Goal: Task Accomplishment & Management: Manage account settings

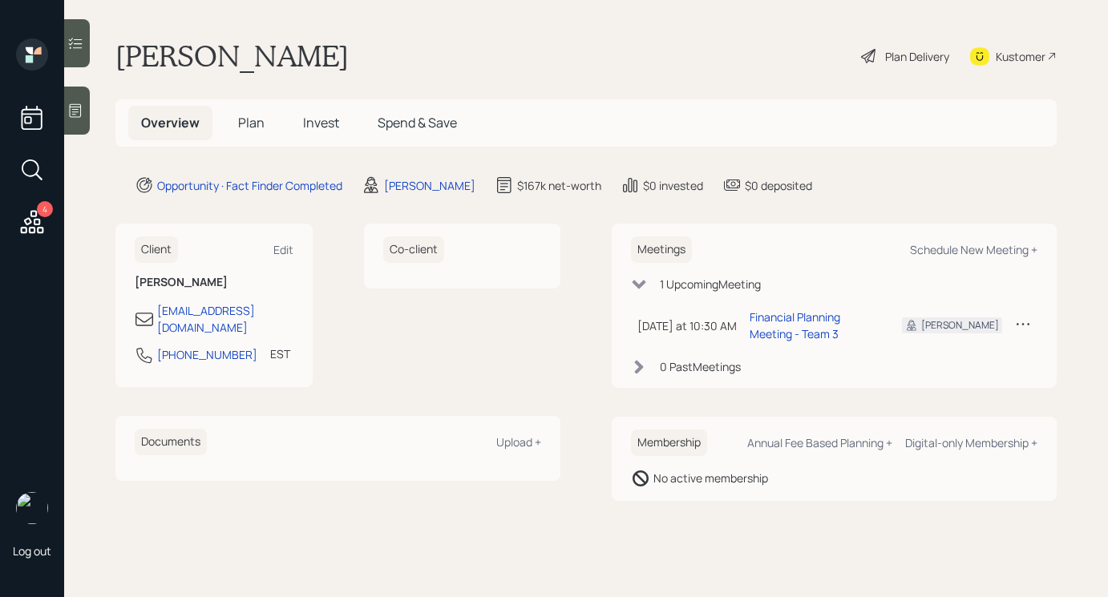
click at [78, 120] on div at bounding box center [77, 111] width 26 height 48
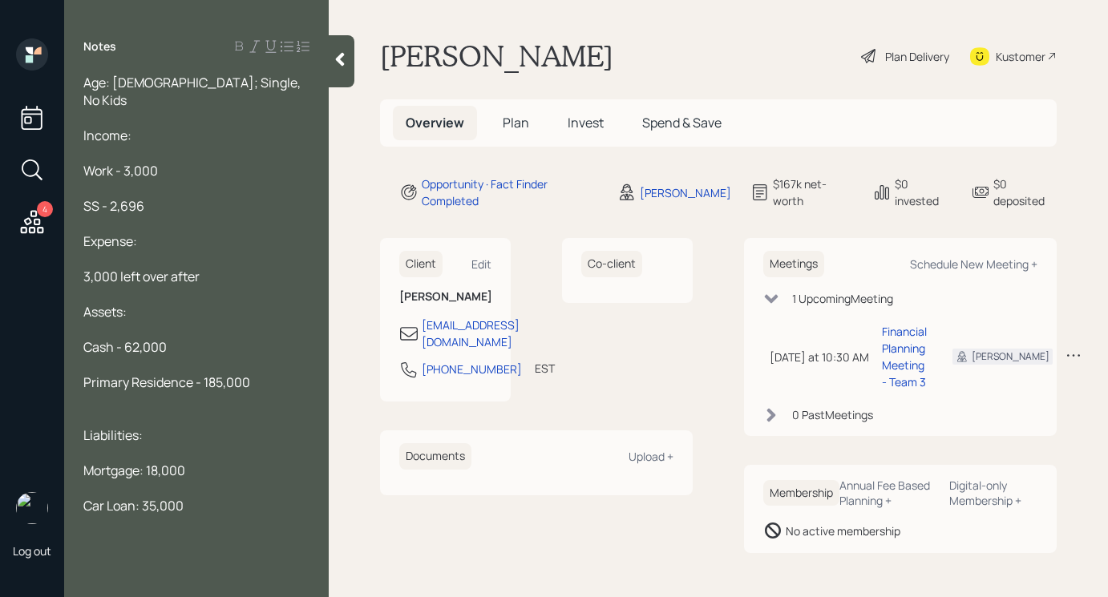
click at [321, 59] on div "Notes Age: [DEMOGRAPHIC_DATA]; Single, No Kids Income: Work - 3,000 SS - 2,696 …" at bounding box center [196, 307] width 265 height 539
click at [37, 227] on icon at bounding box center [32, 222] width 29 height 29
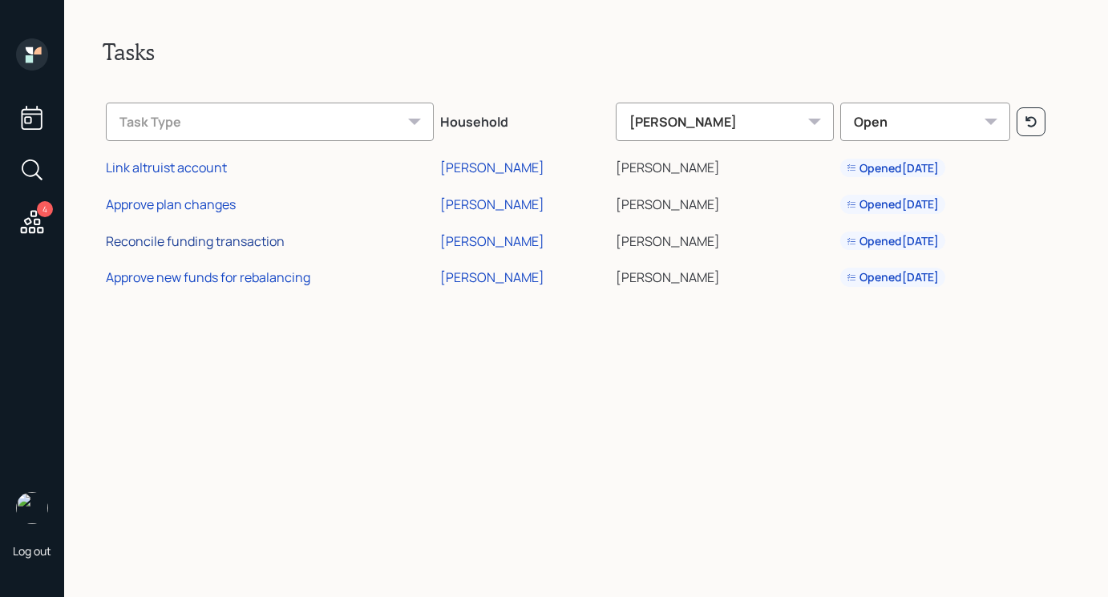
click at [209, 242] on div "Reconcile funding transaction" at bounding box center [195, 241] width 179 height 18
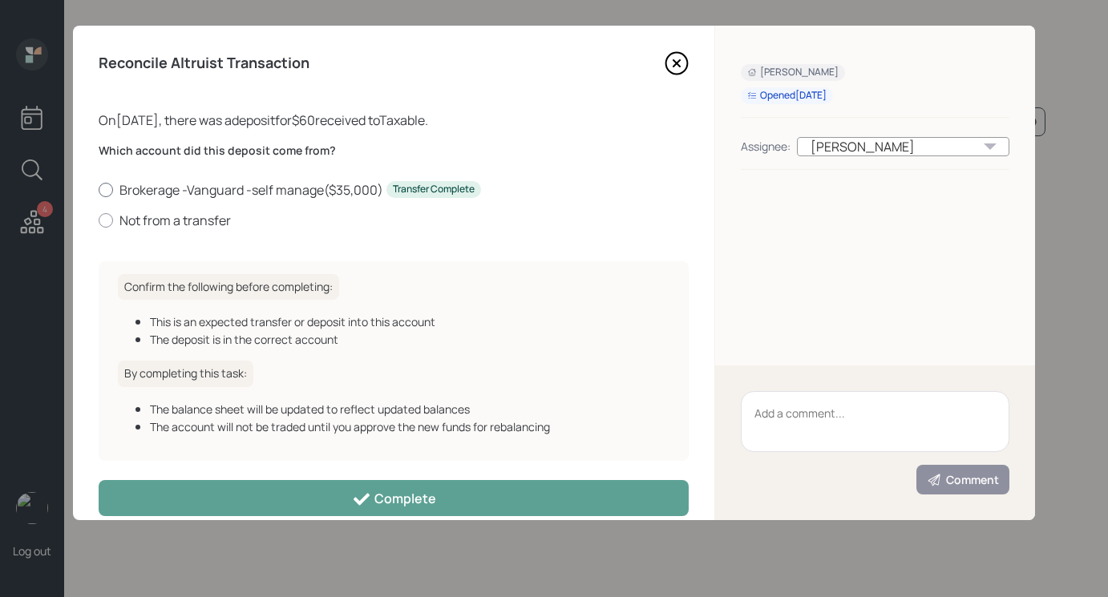
click at [111, 184] on label "Brokerage -Vanguard -self manage ( $35,000 ) Transfer Complete" at bounding box center [394, 190] width 590 height 18
click at [99, 189] on input "Brokerage -Vanguard -self manage ( $35,000 ) Transfer Complete" at bounding box center [98, 189] width 1 height 1
radio input "true"
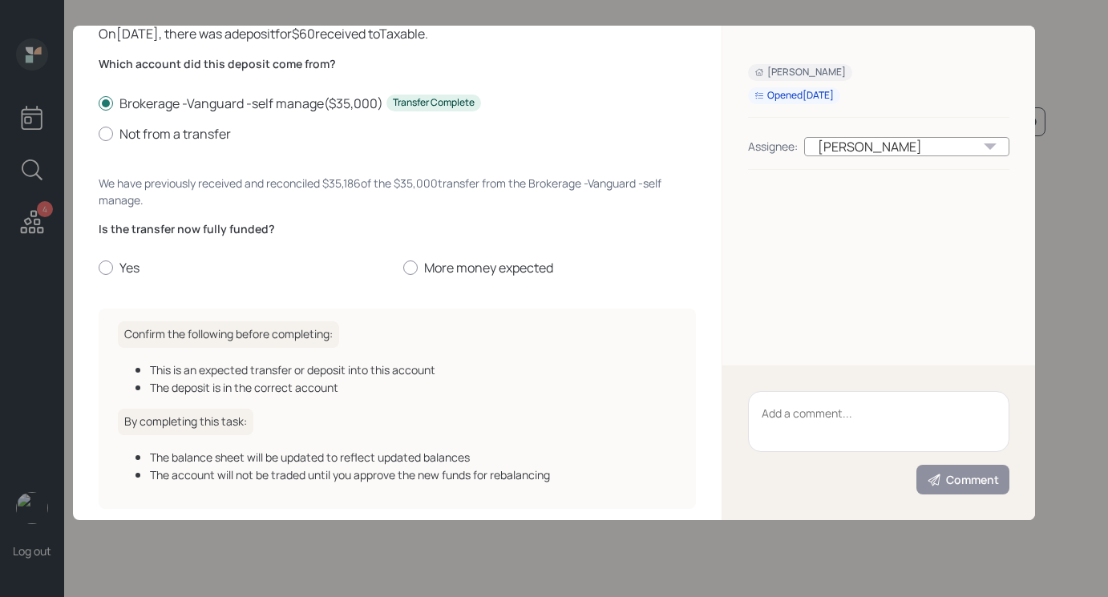
scroll to position [109, 0]
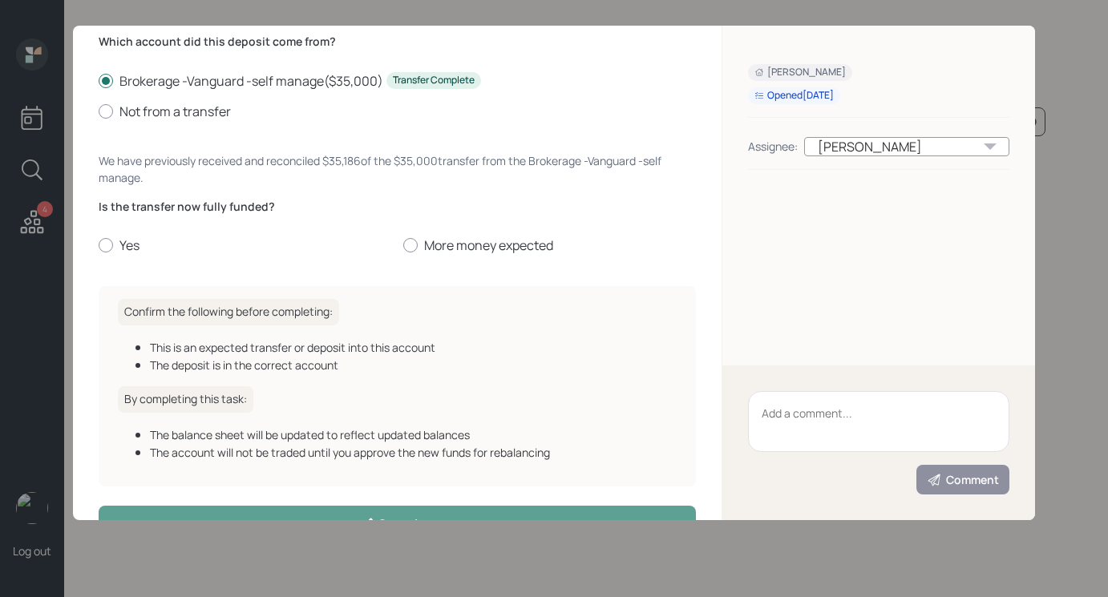
click at [101, 236] on div "Is the transfer now fully funded? Yes More money expected" at bounding box center [397, 227] width 597 height 56
click at [102, 243] on div at bounding box center [106, 245] width 14 height 14
click at [99, 245] on input "Yes" at bounding box center [98, 245] width 1 height 1
radio input "true"
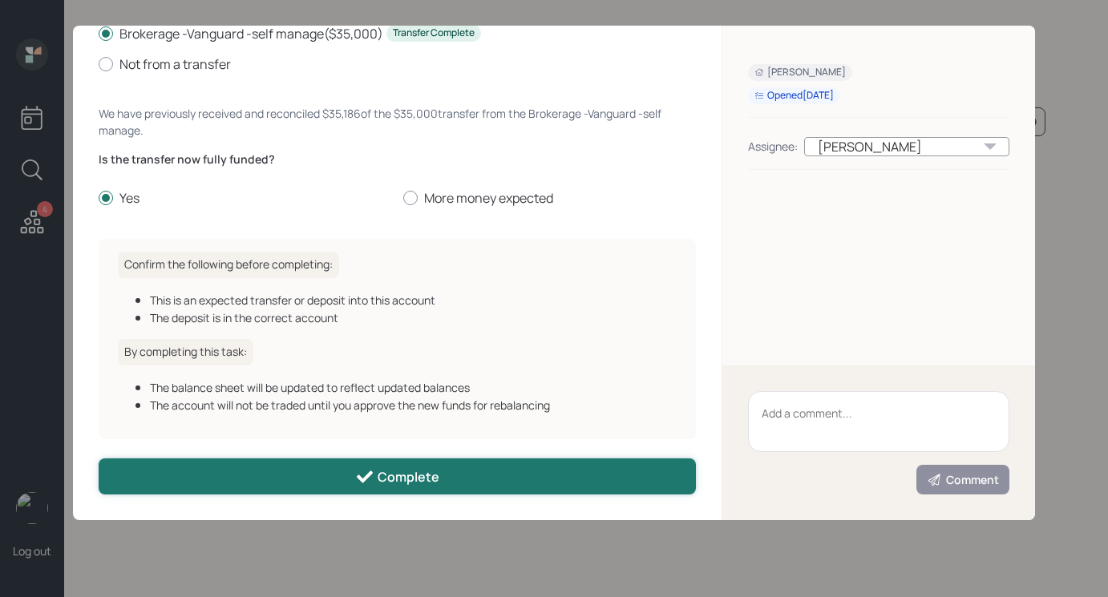
click at [315, 491] on button "Complete" at bounding box center [397, 477] width 597 height 36
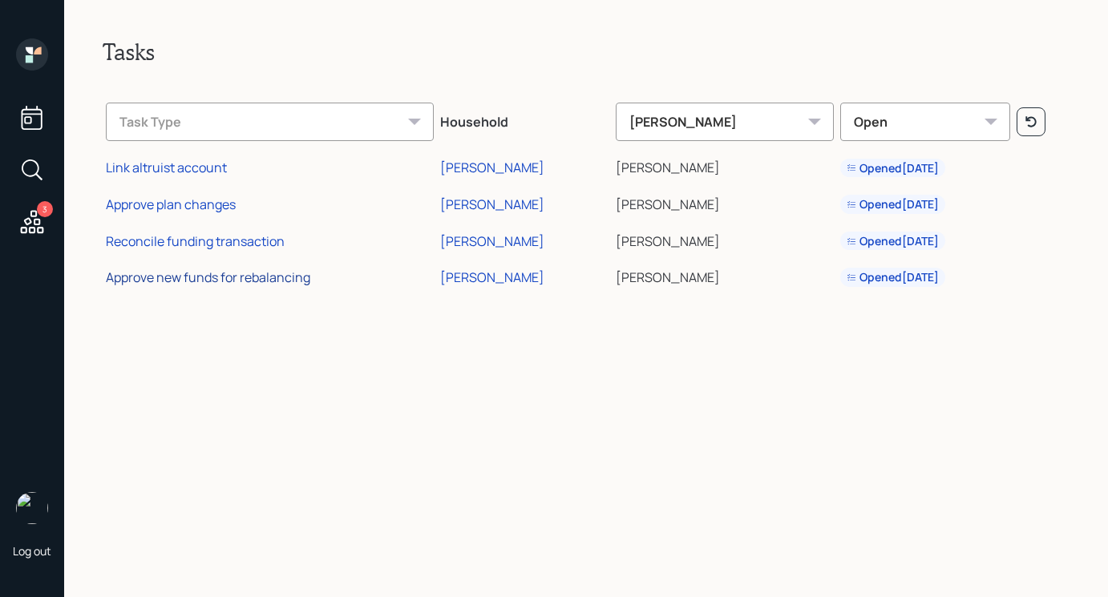
click at [237, 277] on div "Approve new funds for rebalancing" at bounding box center [208, 278] width 204 height 18
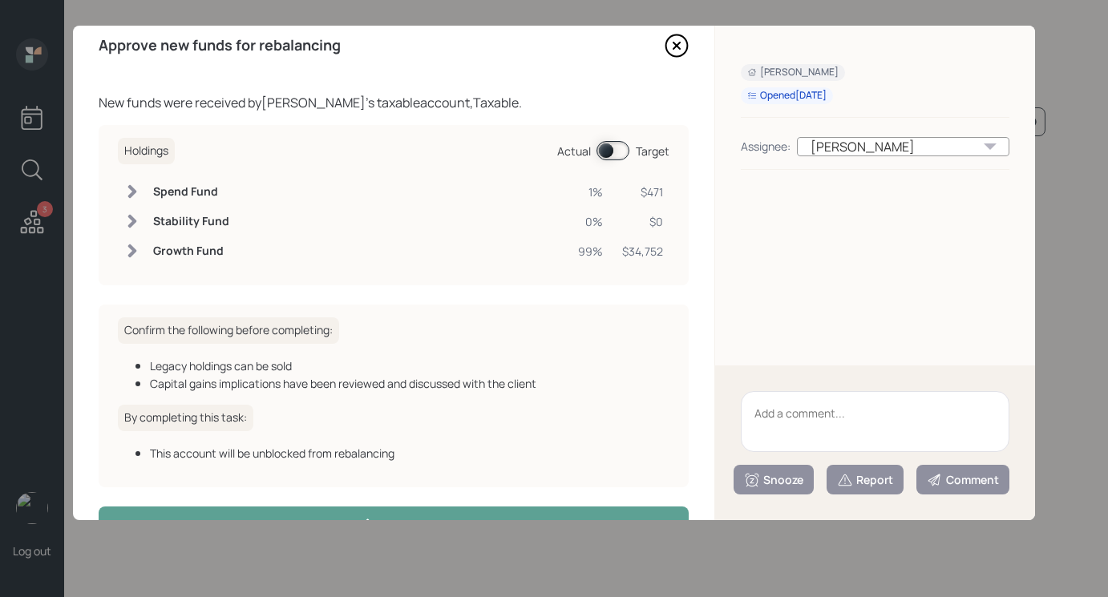
scroll to position [66, 0]
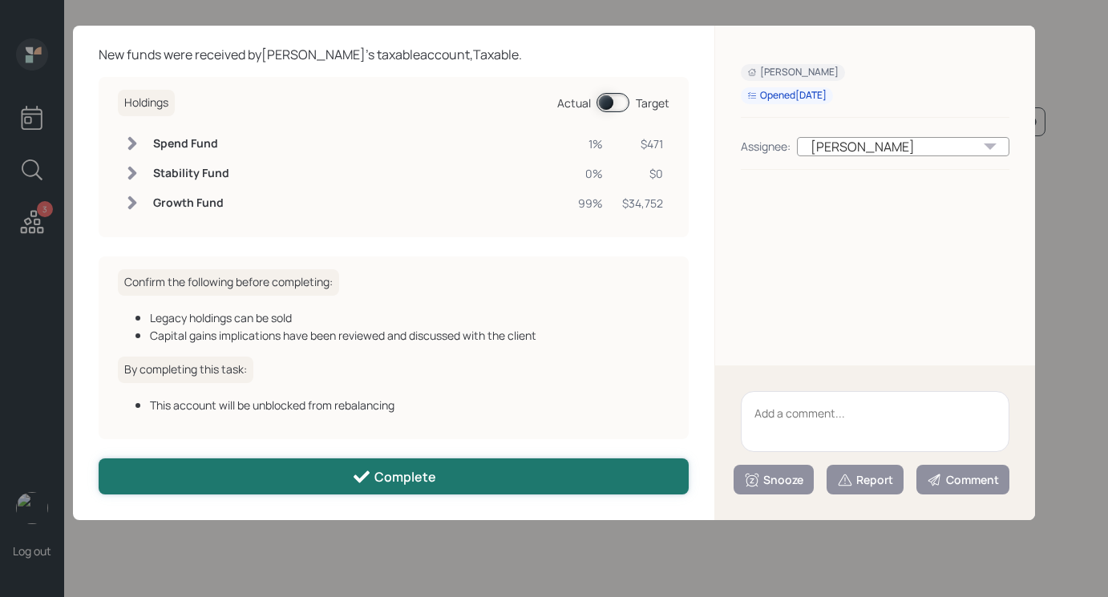
click at [469, 471] on button "Complete" at bounding box center [394, 477] width 590 height 36
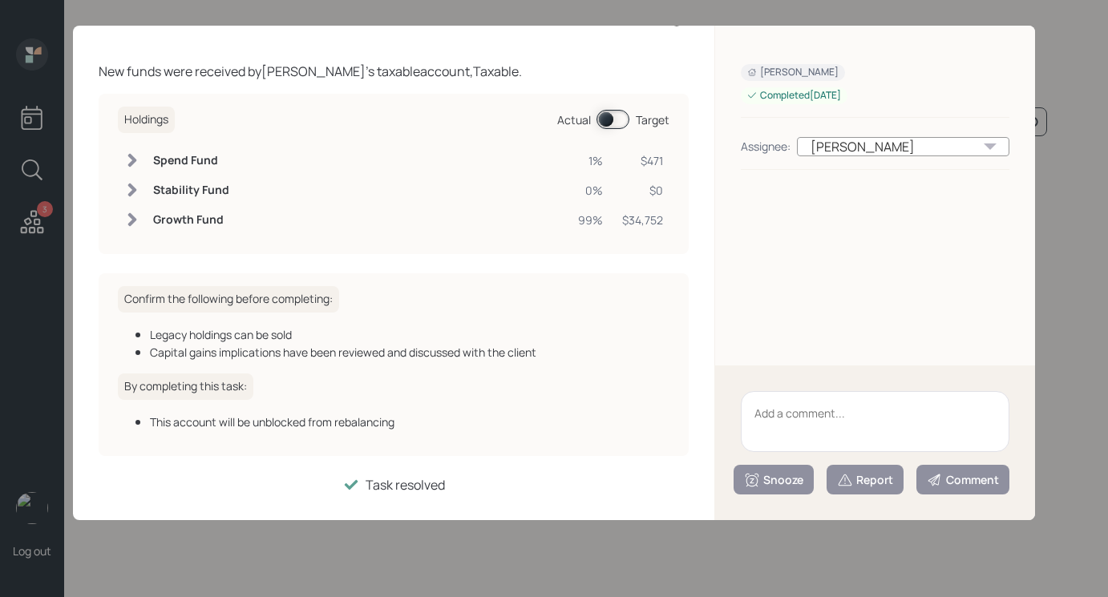
scroll to position [0, 0]
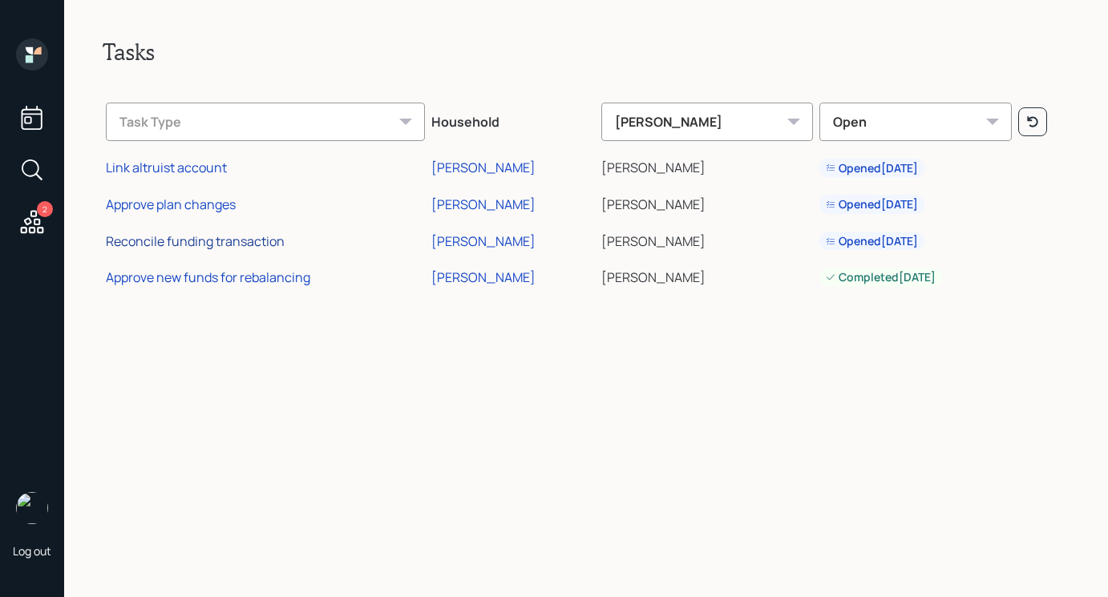
click at [226, 240] on div "Reconcile funding transaction" at bounding box center [195, 241] width 179 height 18
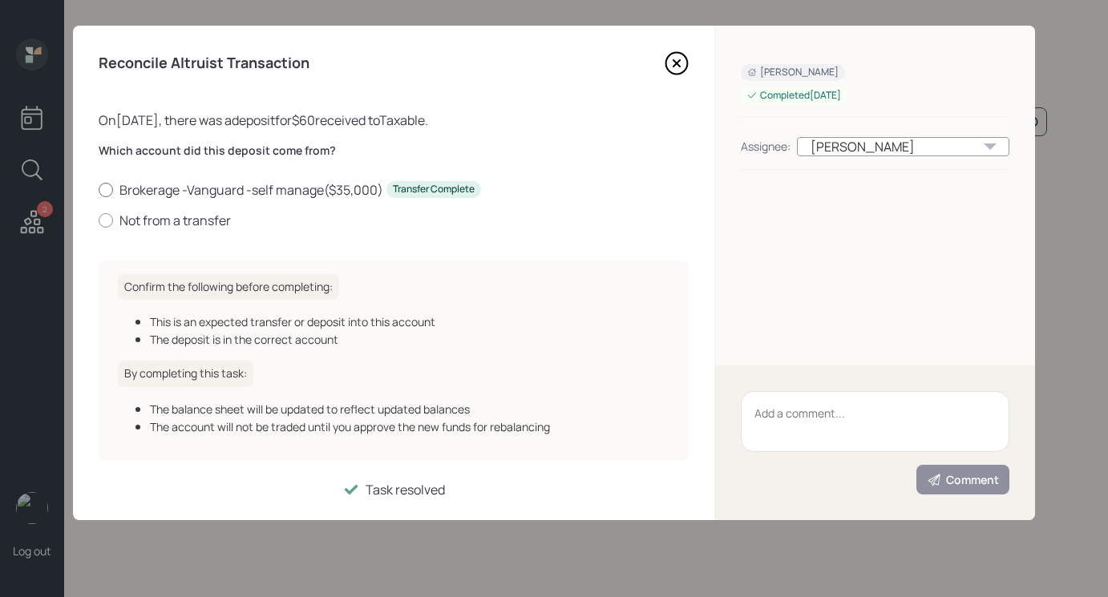
click at [103, 186] on div at bounding box center [106, 190] width 14 height 14
click at [99, 189] on input "Brokerage -Vanguard -self manage ( $35,000 ) Transfer Complete" at bounding box center [98, 189] width 1 height 1
radio input "true"
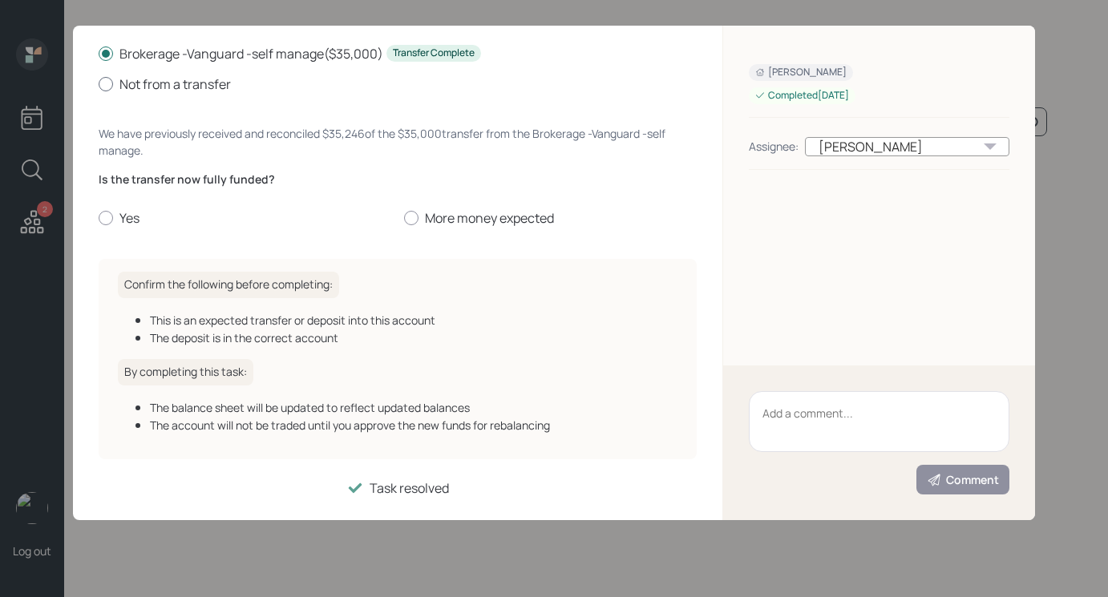
scroll to position [139, 0]
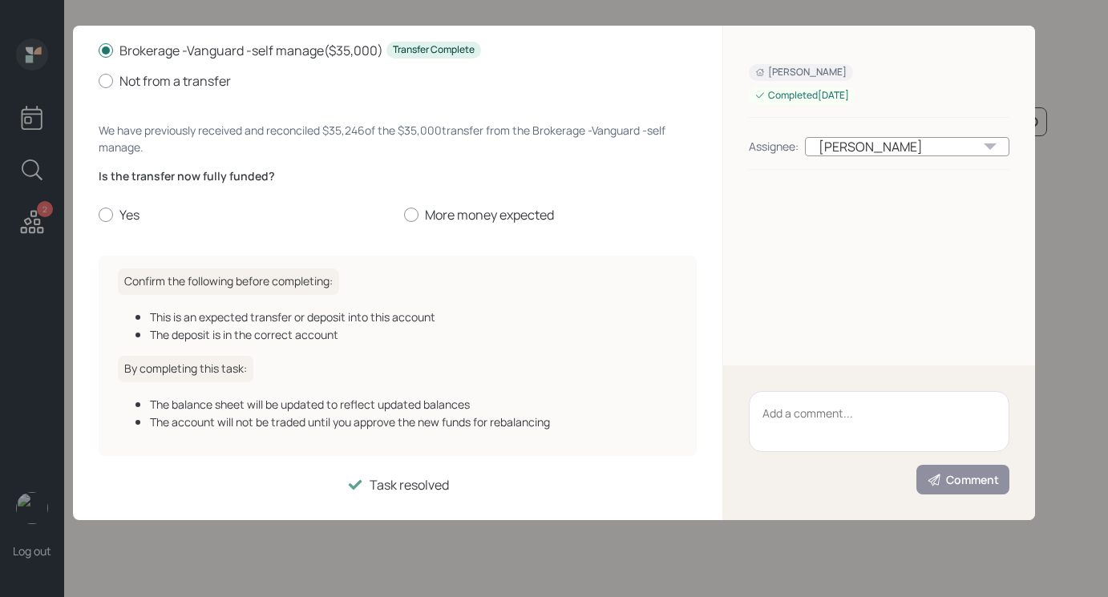
click at [111, 228] on div "Which account did this deposit come from? Brokerage -Vanguard -self manage ( $3…" at bounding box center [398, 123] width 598 height 240
click at [111, 222] on label "Yes" at bounding box center [245, 215] width 293 height 18
click at [99, 216] on input "Yes" at bounding box center [98, 215] width 1 height 1
radio input "true"
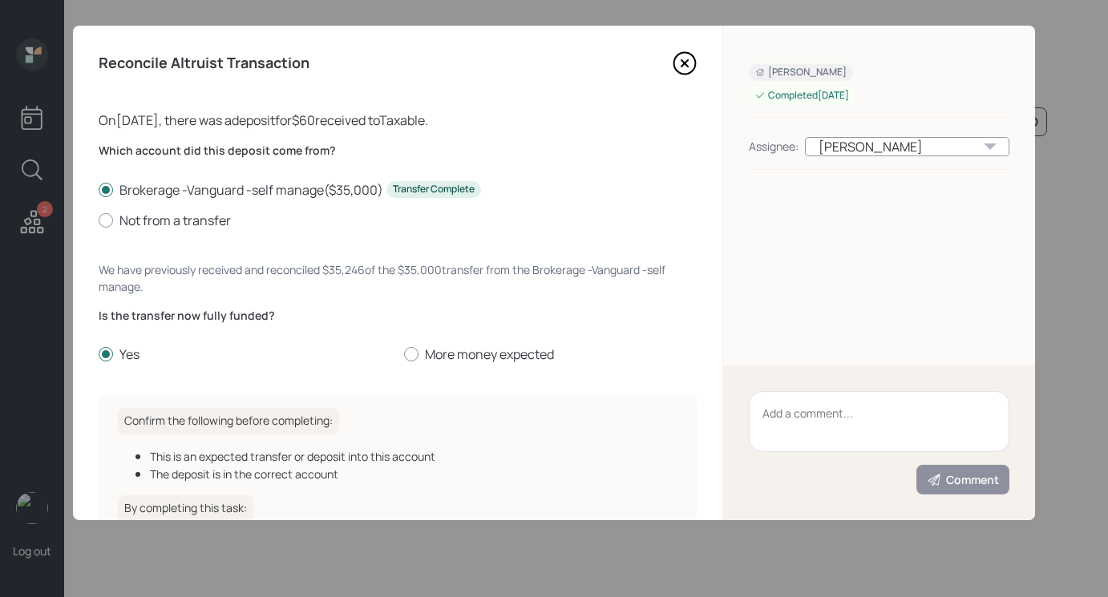
click at [693, 63] on icon at bounding box center [685, 63] width 24 height 24
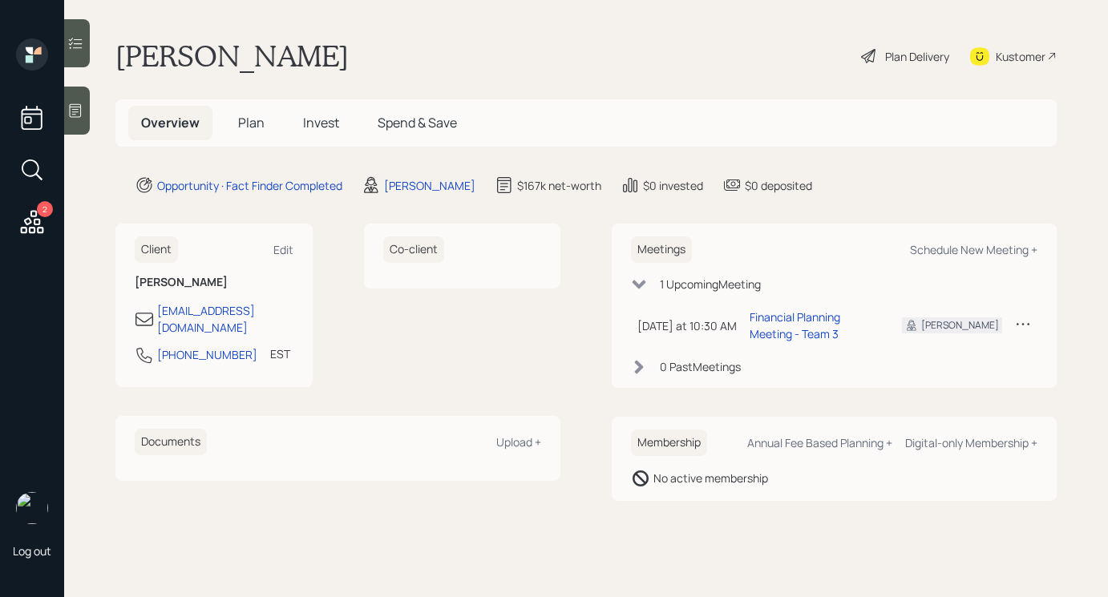
click at [881, 45] on div "Plan Delivery" at bounding box center [904, 55] width 91 height 35
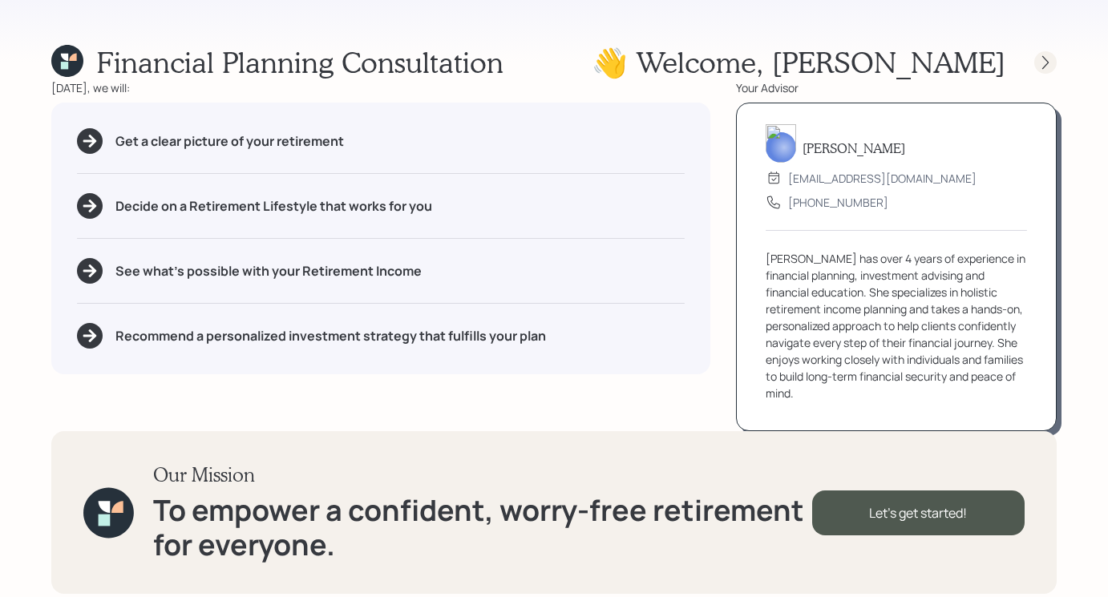
click at [1037, 58] on icon at bounding box center [1045, 63] width 16 height 16
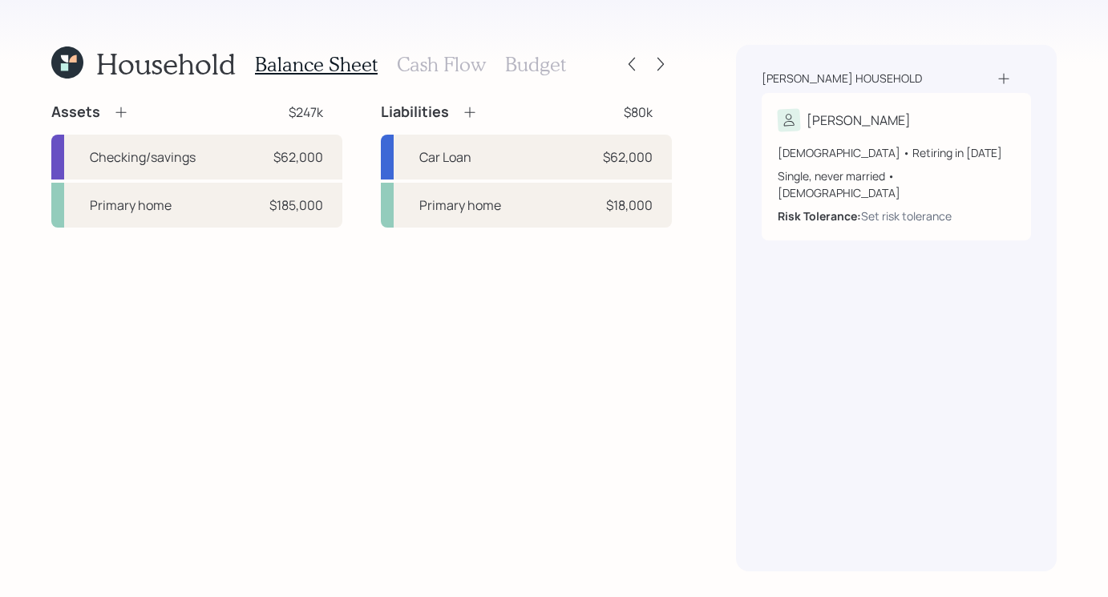
click at [400, 68] on h3 "Cash Flow" at bounding box center [441, 64] width 89 height 23
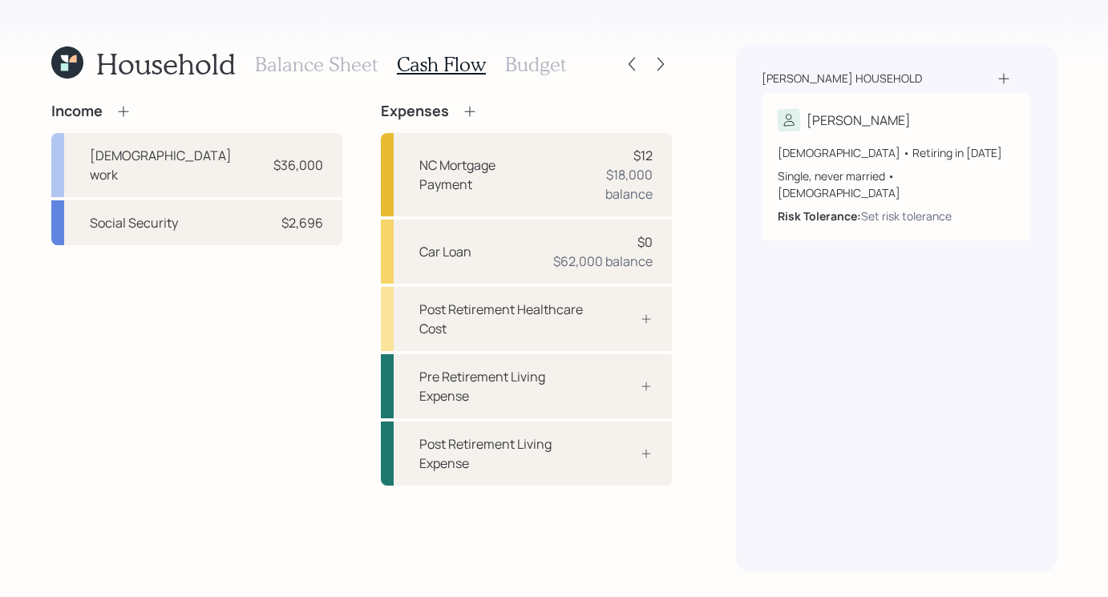
click at [517, 69] on h3 "Budget" at bounding box center [535, 64] width 61 height 23
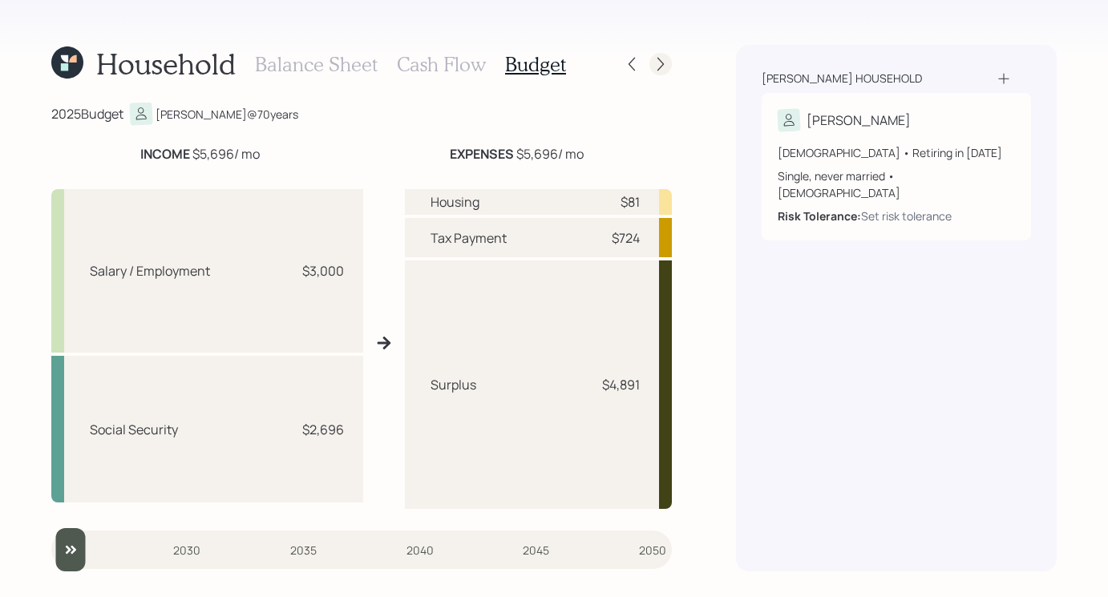
click at [661, 62] on icon at bounding box center [660, 65] width 6 height 14
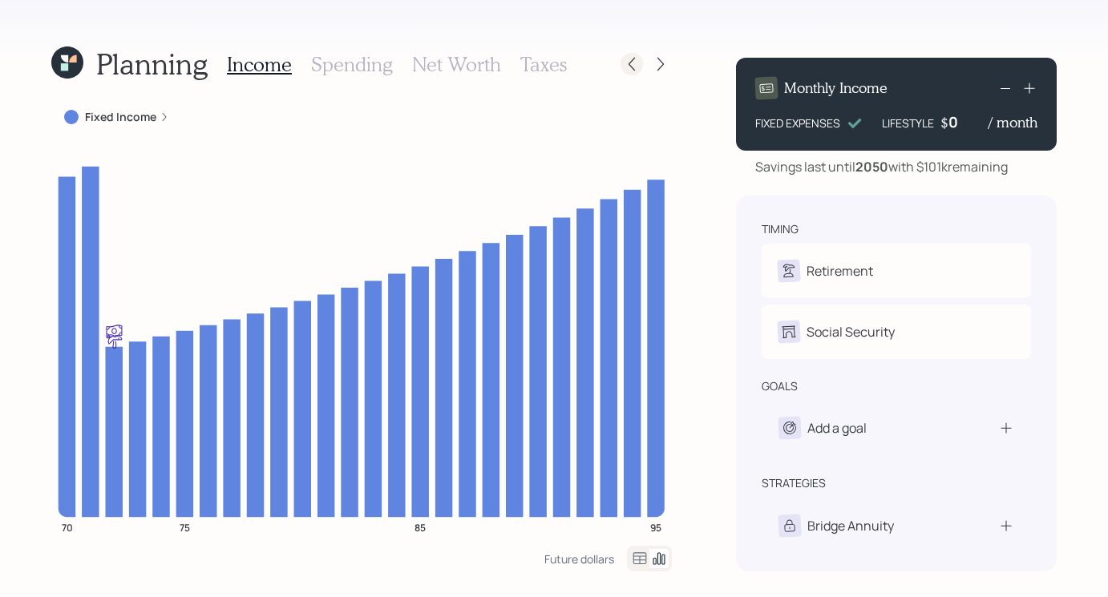
click at [631, 67] on icon at bounding box center [631, 65] width 6 height 14
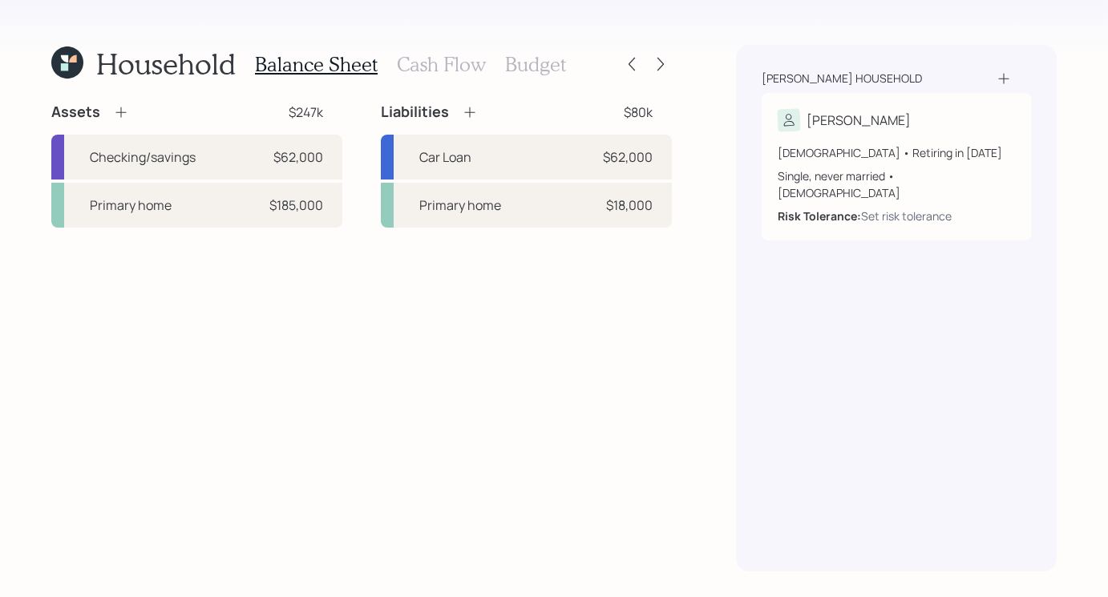
click at [631, 67] on icon at bounding box center [631, 65] width 6 height 14
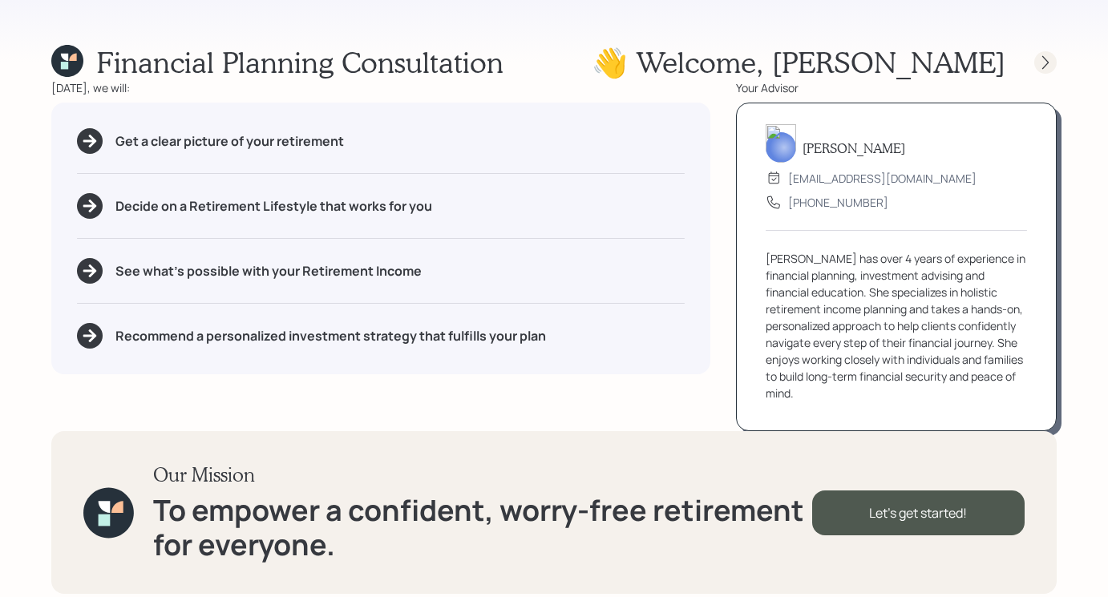
click at [1049, 69] on icon at bounding box center [1045, 63] width 16 height 16
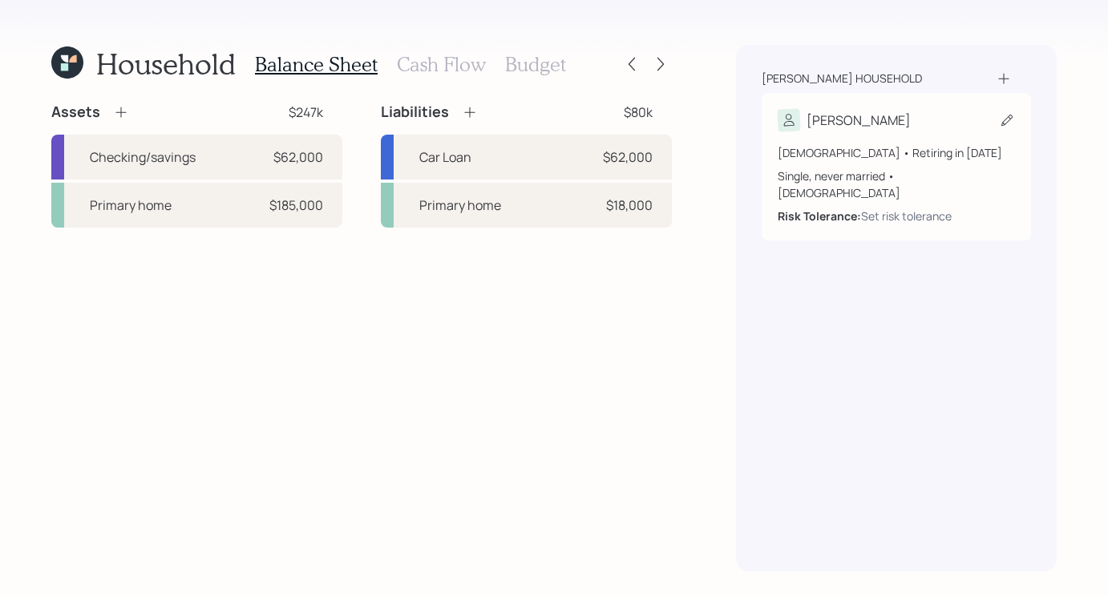
click at [906, 114] on div "Alphonso" at bounding box center [896, 120] width 237 height 22
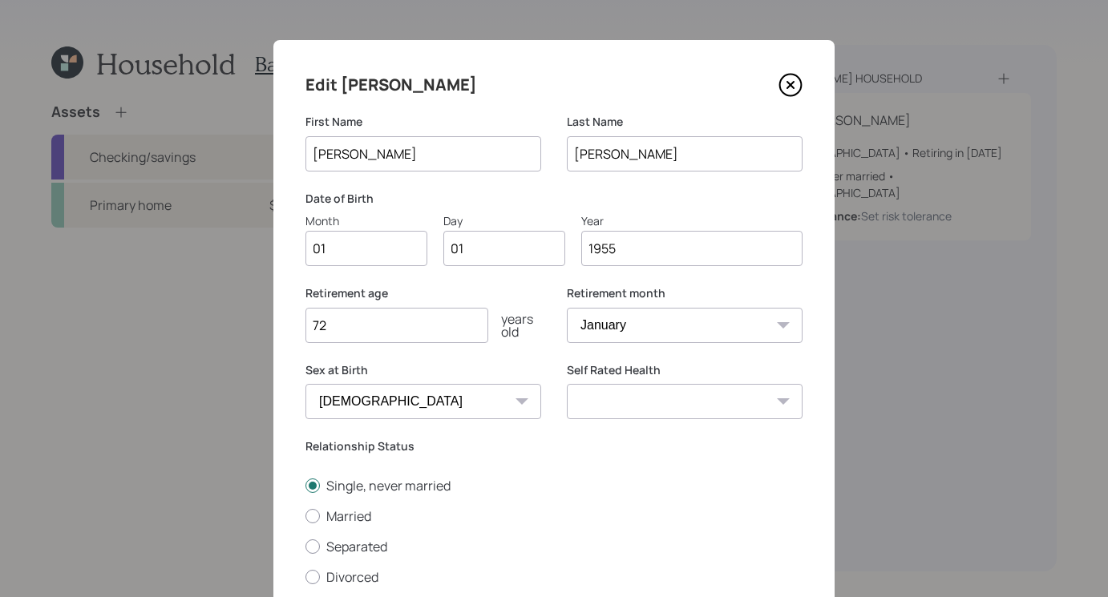
click at [792, 84] on icon at bounding box center [790, 85] width 24 height 24
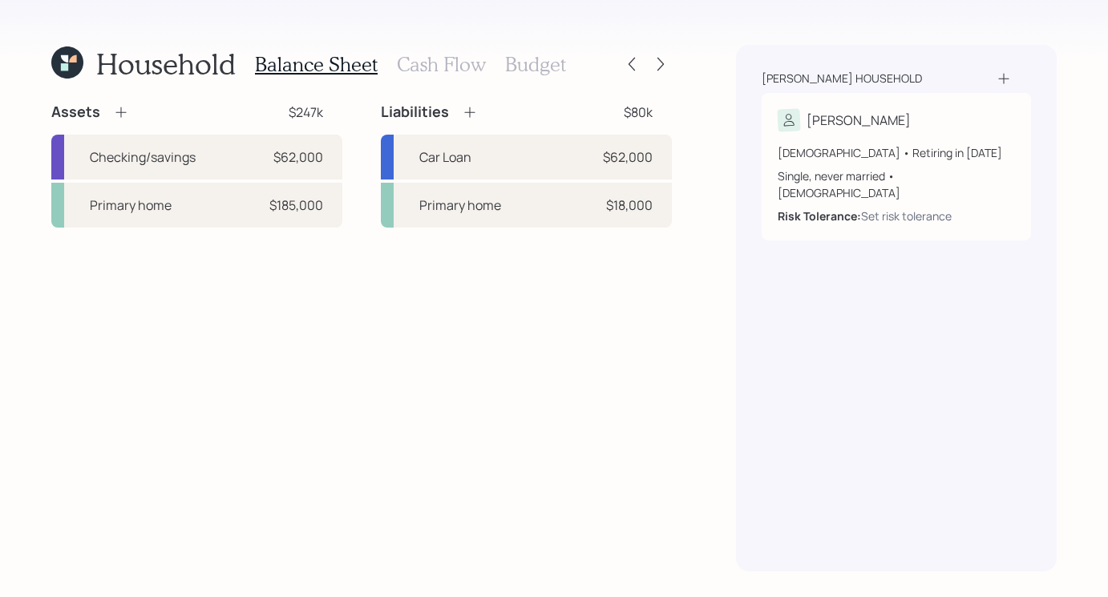
click at [450, 60] on h3 "Cash Flow" at bounding box center [441, 64] width 89 height 23
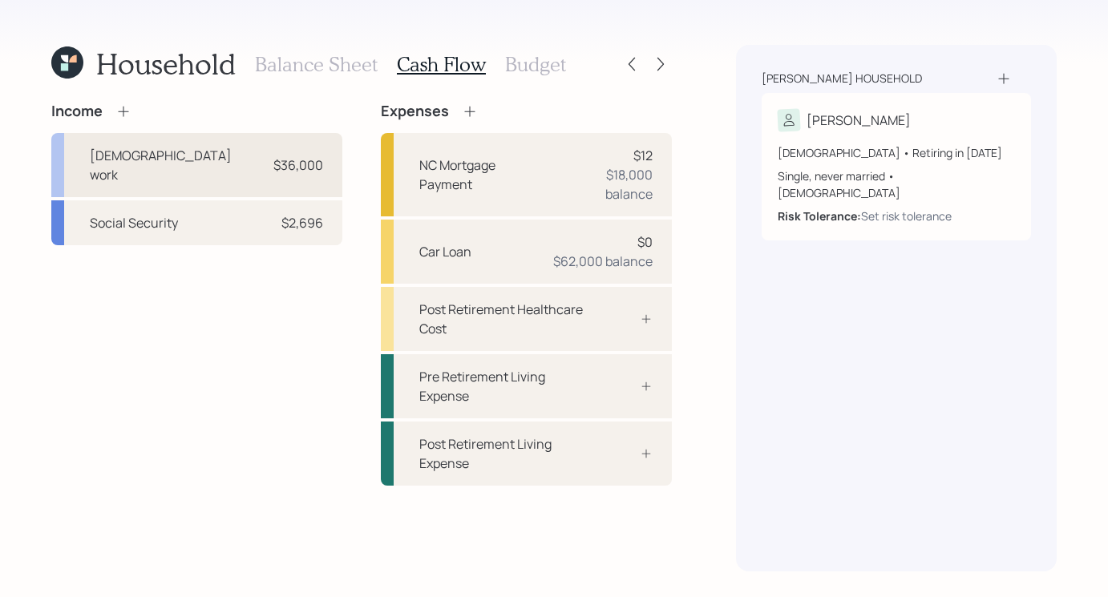
click at [198, 159] on div "Full-time work $36,000" at bounding box center [196, 165] width 291 height 64
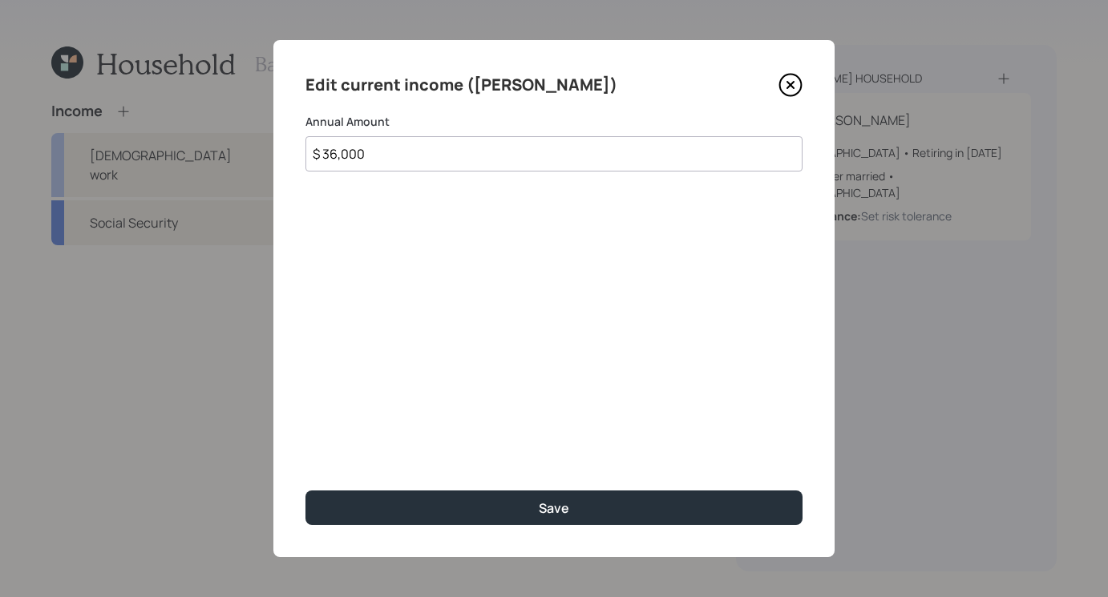
click at [798, 88] on icon at bounding box center [790, 85] width 24 height 24
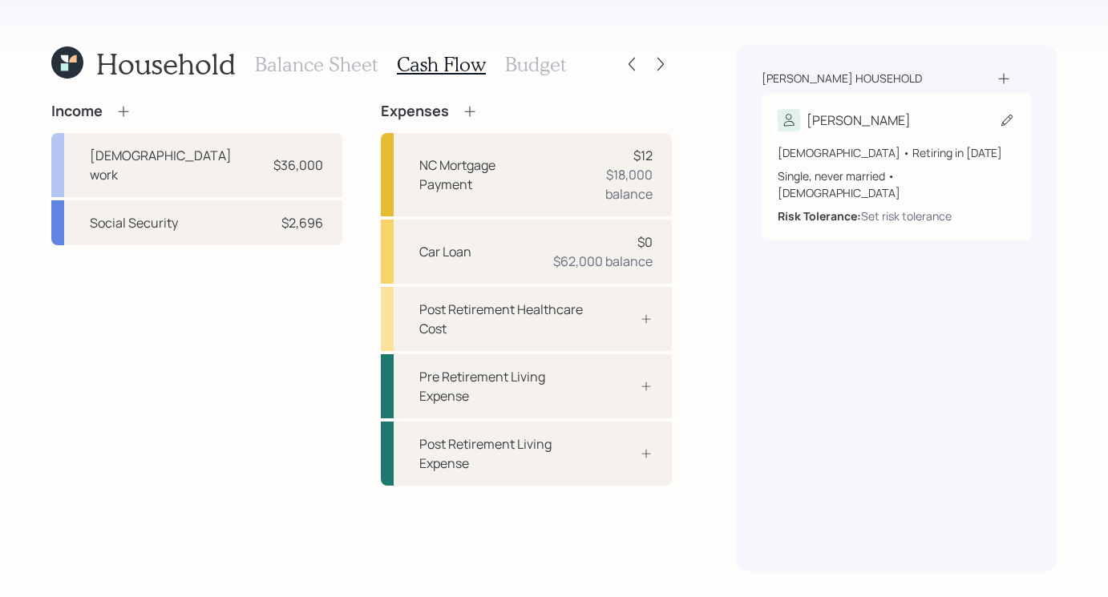
click at [905, 125] on div "Alphonso" at bounding box center [896, 120] width 237 height 22
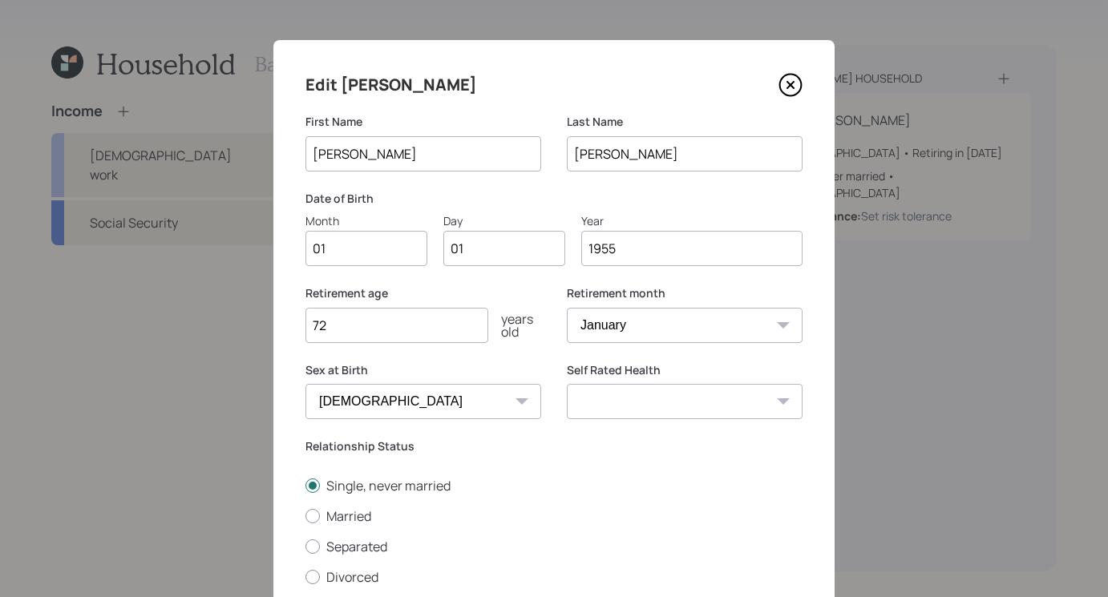
click at [790, 87] on icon at bounding box center [790, 85] width 6 height 6
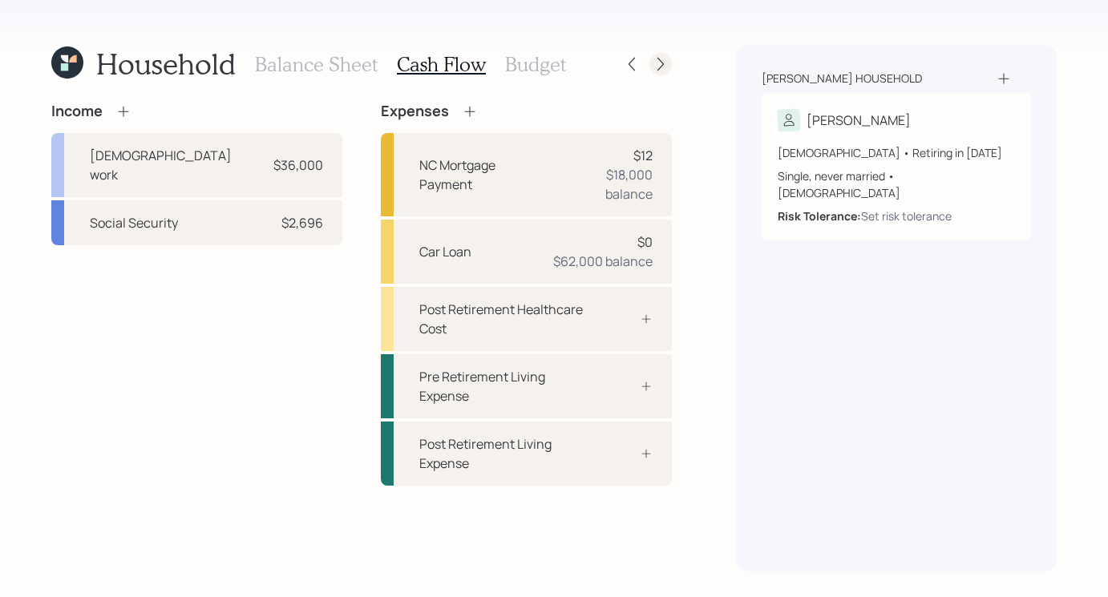
click at [669, 56] on div at bounding box center [660, 64] width 22 height 22
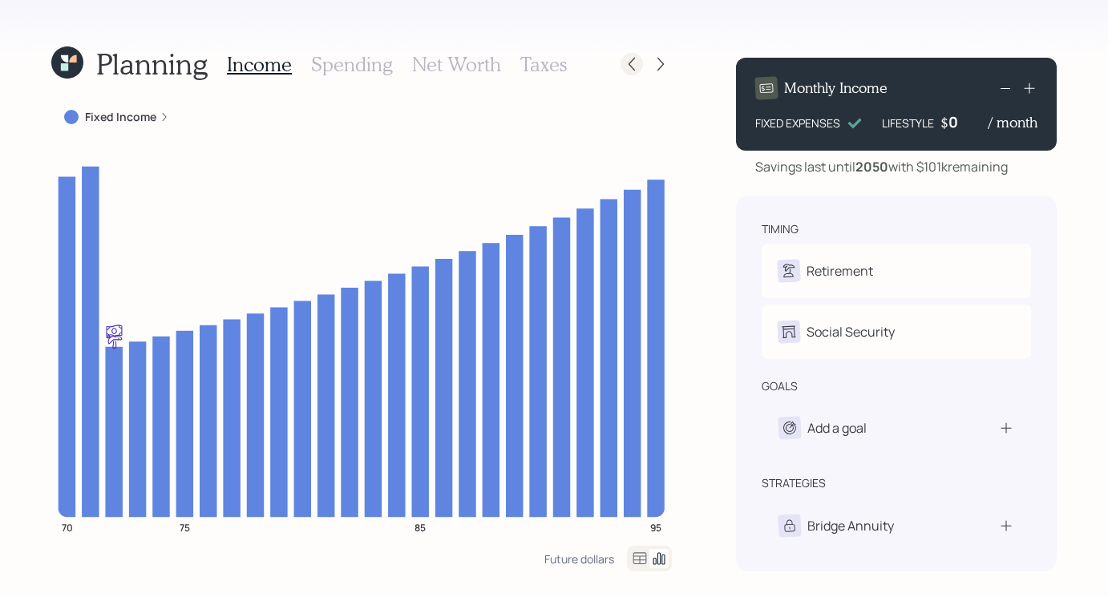
click at [632, 57] on icon at bounding box center [632, 64] width 16 height 16
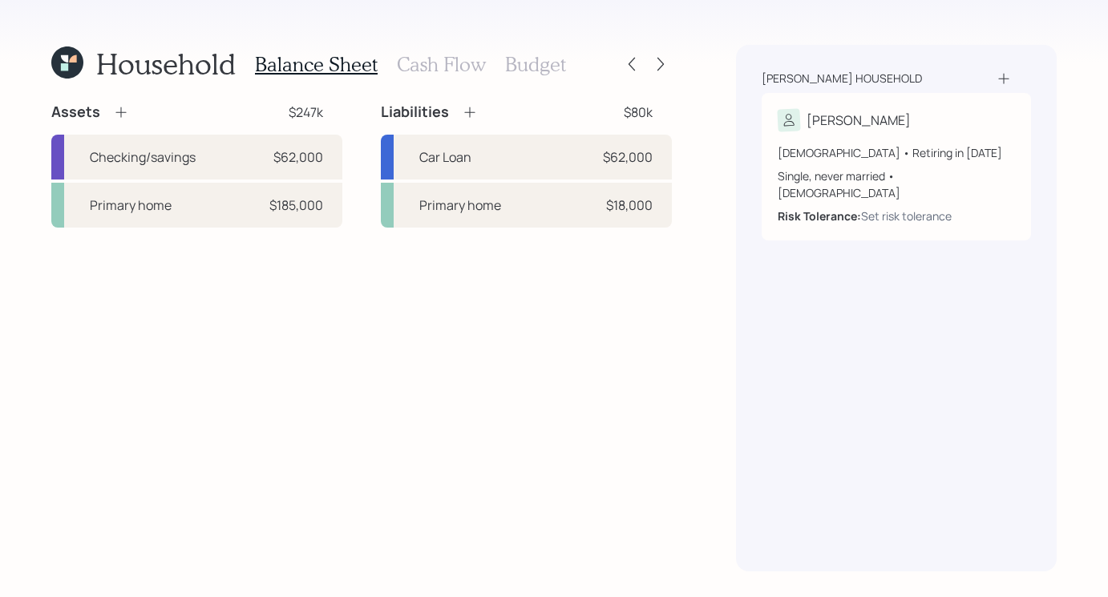
click at [71, 63] on icon at bounding box center [67, 62] width 32 height 32
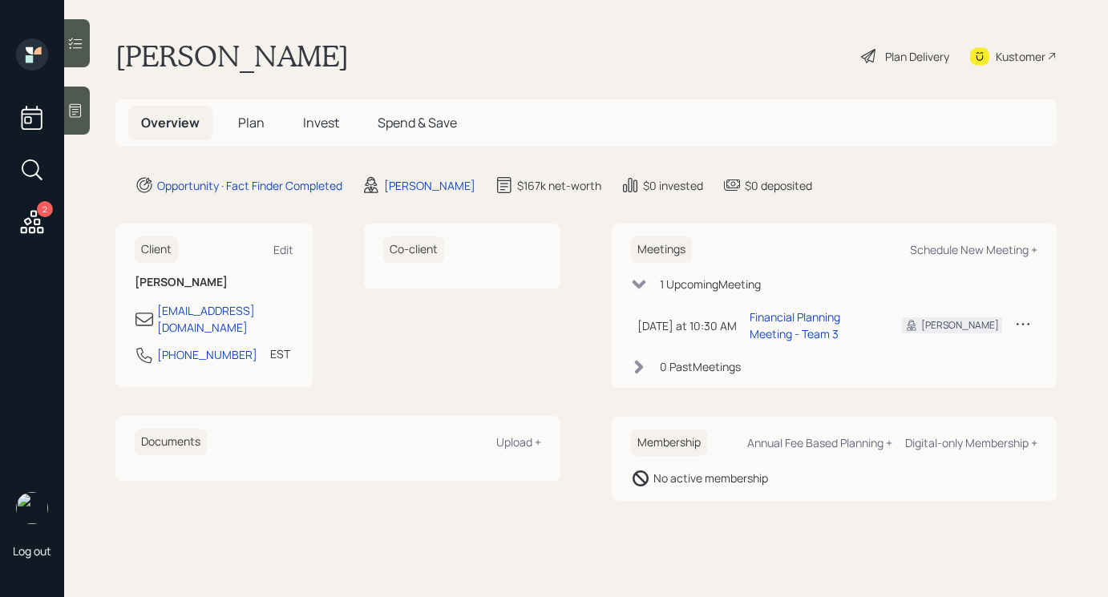
click at [902, 45] on div "Plan Delivery" at bounding box center [904, 55] width 91 height 35
click at [258, 131] on h5 "Plan" at bounding box center [251, 123] width 52 height 34
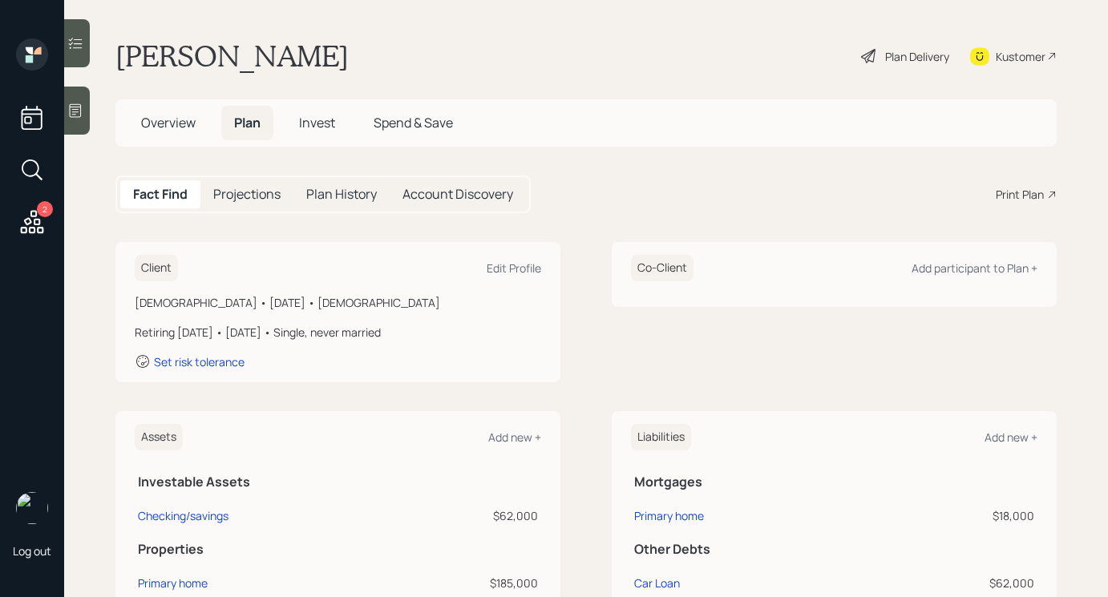
click at [164, 119] on span "Overview" at bounding box center [168, 123] width 55 height 18
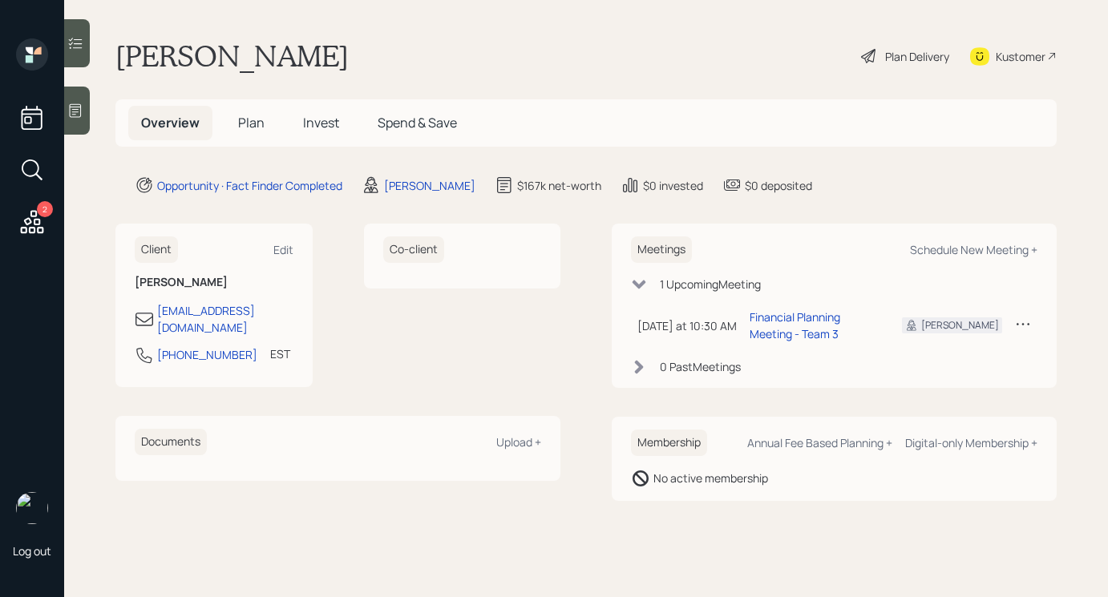
click at [885, 55] on div "Plan Delivery" at bounding box center [917, 56] width 64 height 17
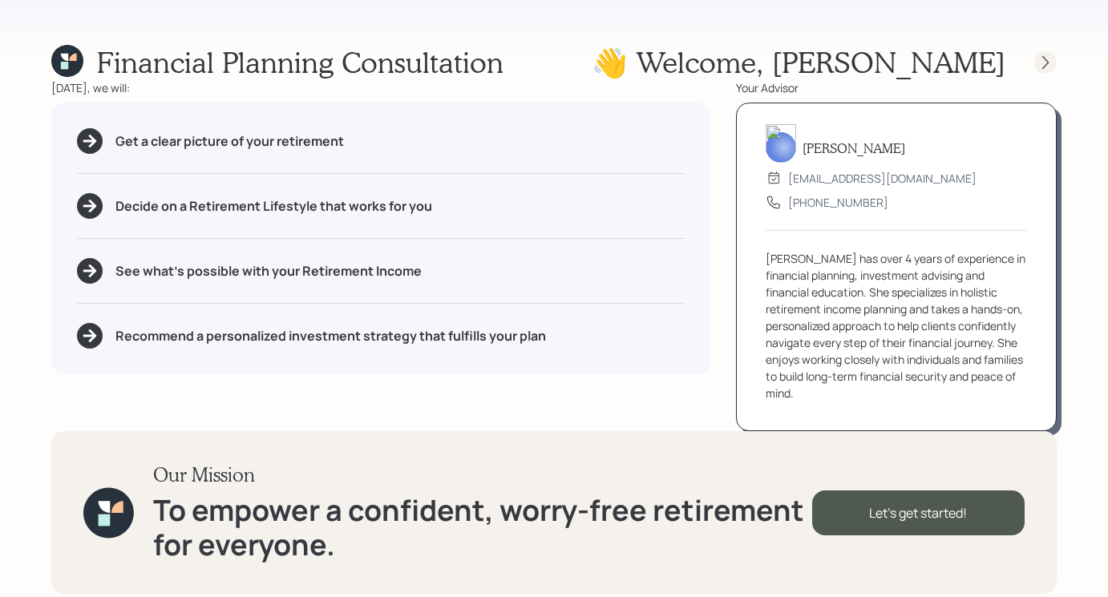
click at [1047, 69] on icon at bounding box center [1045, 63] width 16 height 16
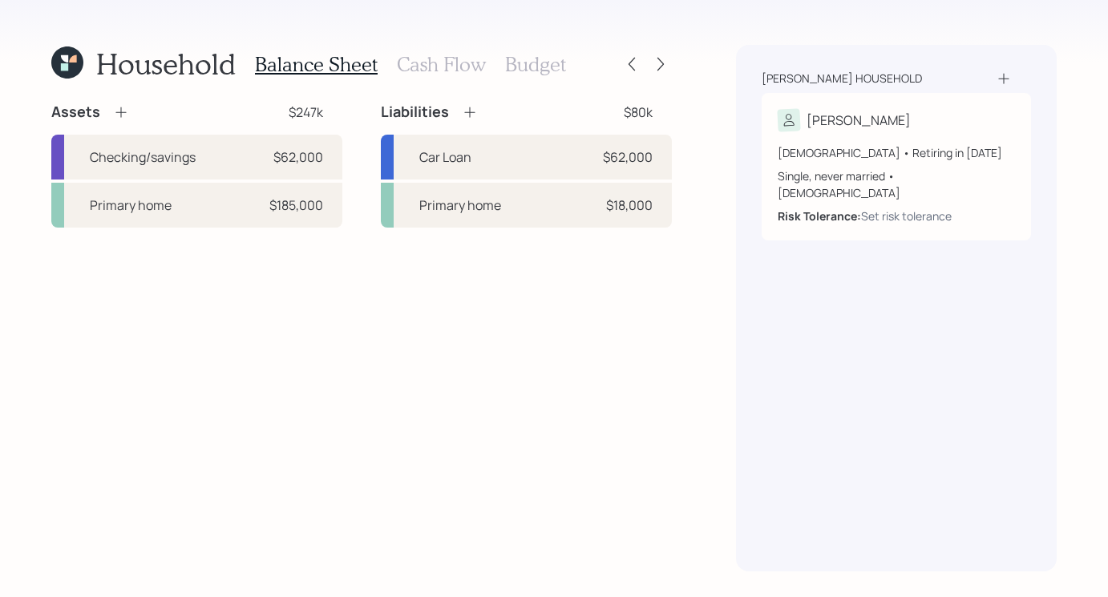
click at [302, 299] on div "Assets $247k Checking/savings $62,000 Primary home $185,000 Liabilities $80k Ca…" at bounding box center [361, 337] width 620 height 469
